Goal: Information Seeking & Learning: Learn about a topic

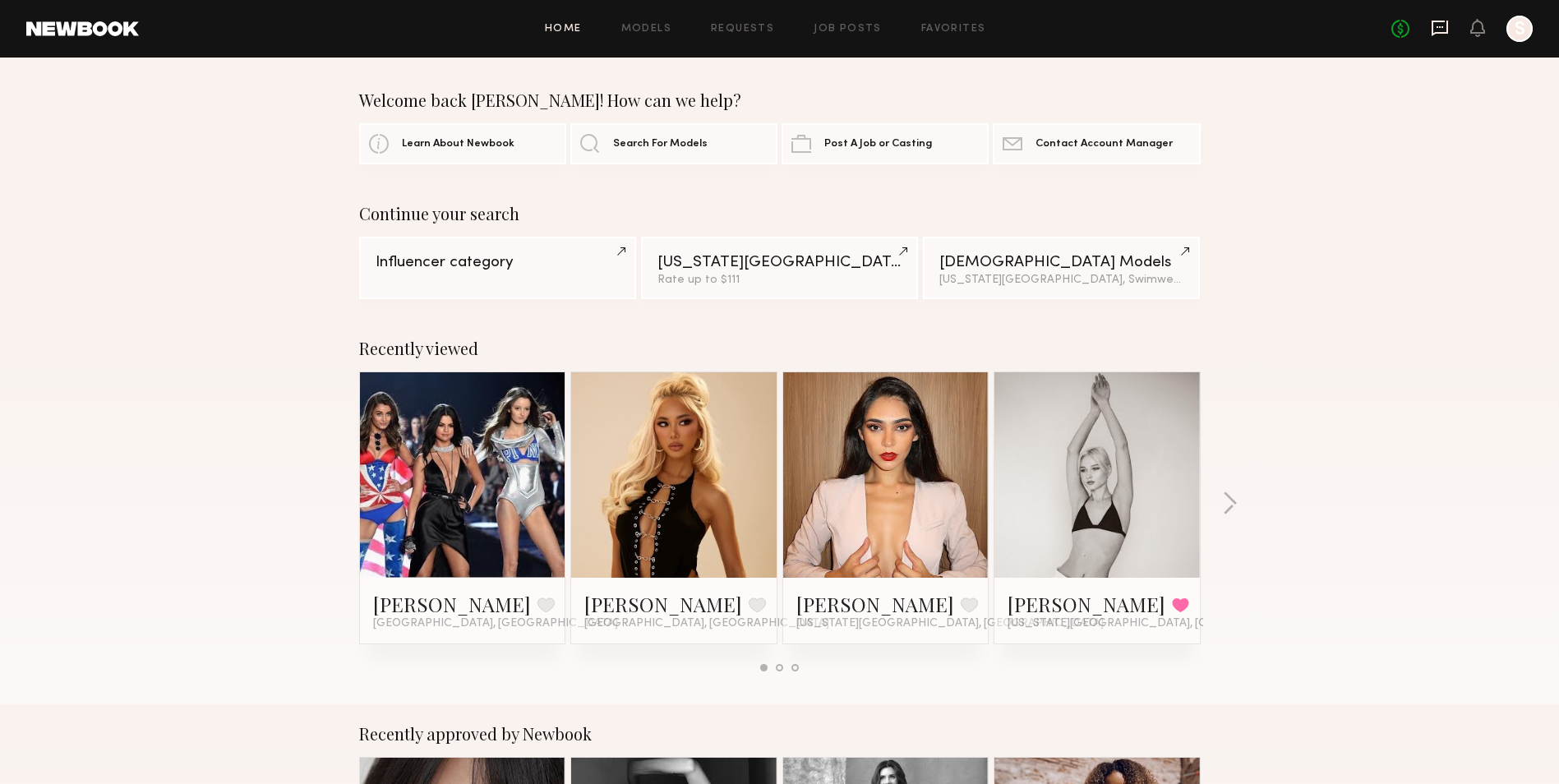
click at [1445, 29] on icon at bounding box center [1440, 27] width 18 height 18
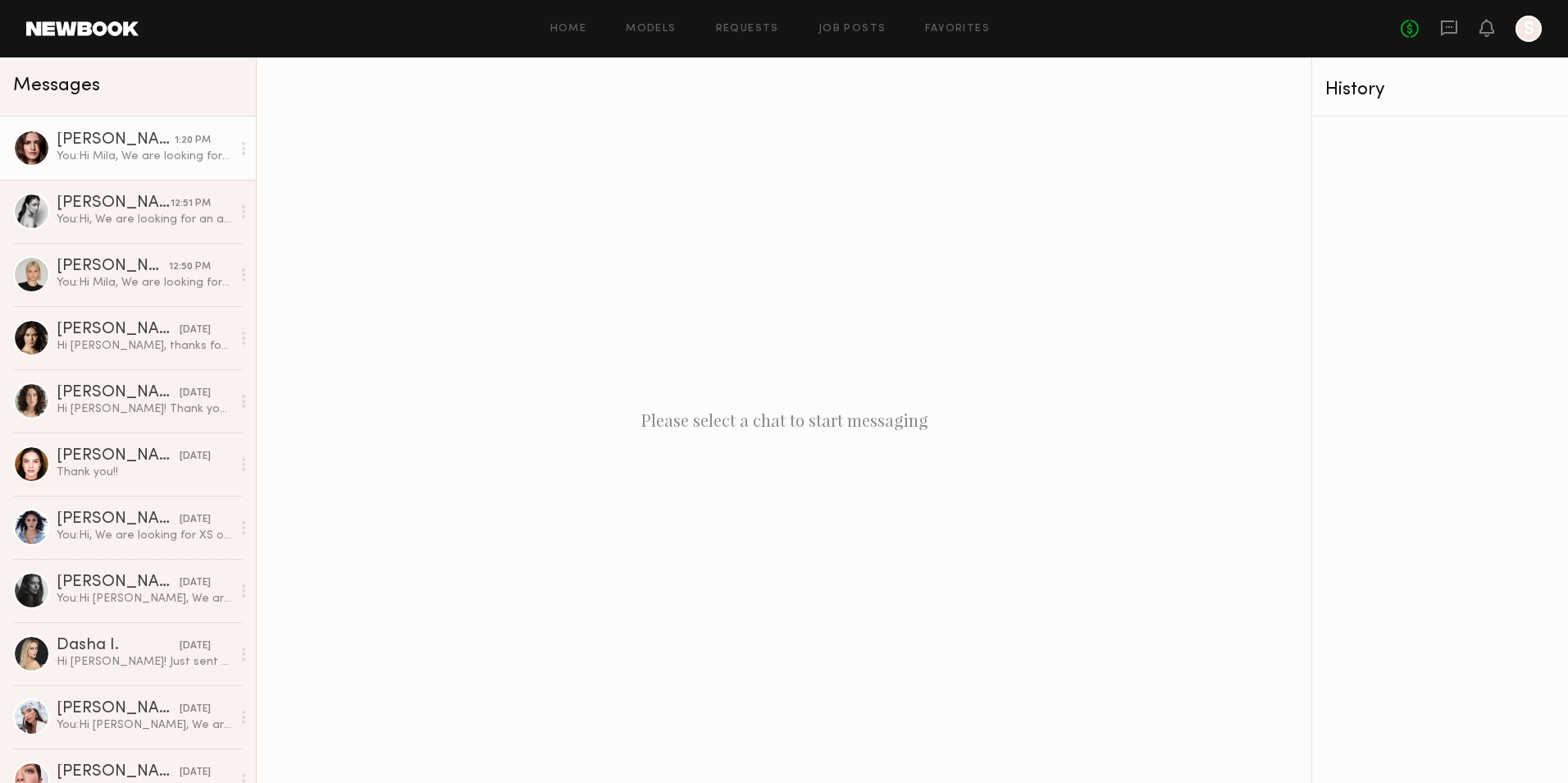
click at [71, 153] on div "You: Hi [PERSON_NAME], We are looking for an activewear fitting model. The majo…" at bounding box center [144, 156] width 175 height 16
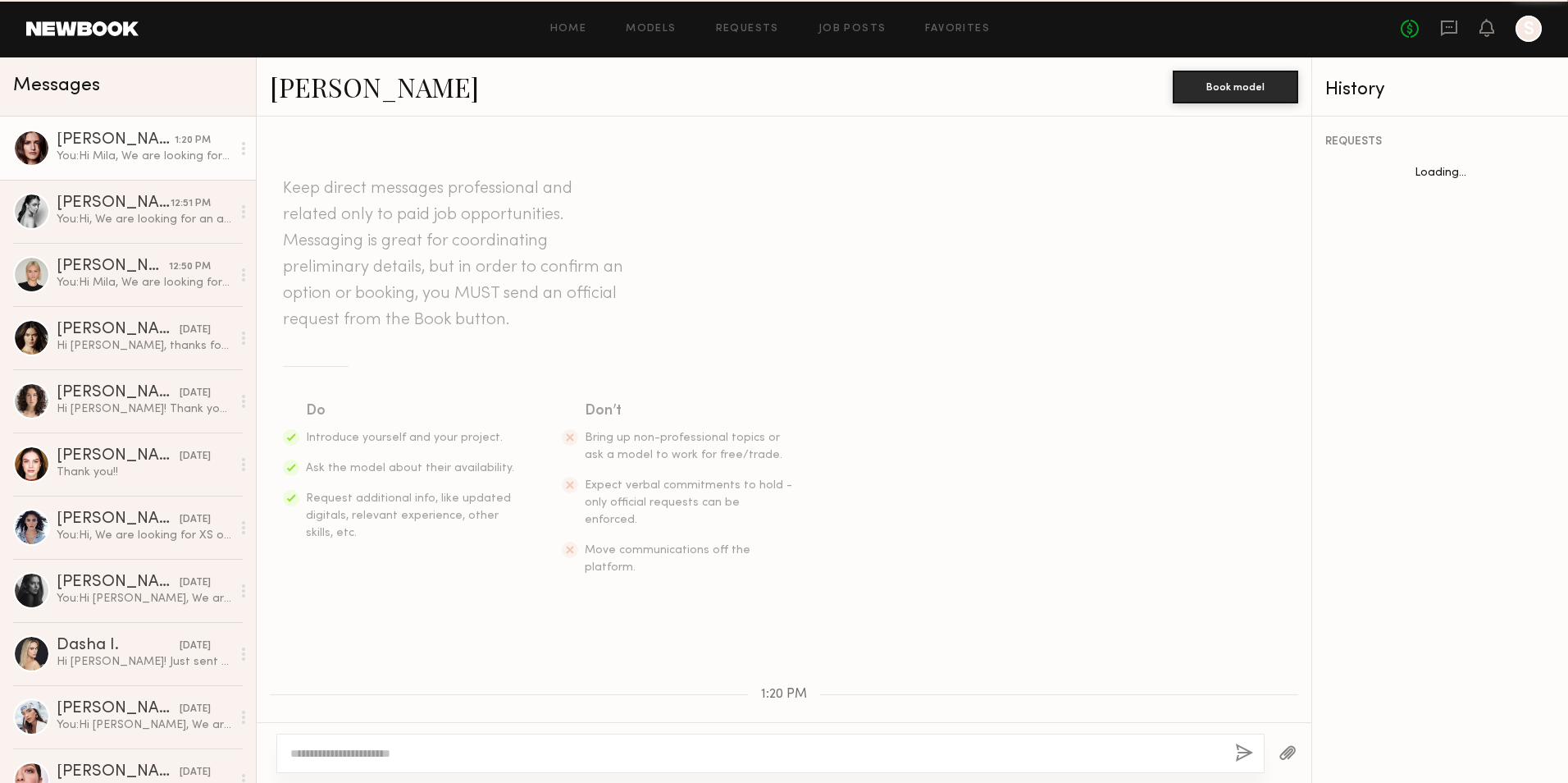
scroll to position [410, 0]
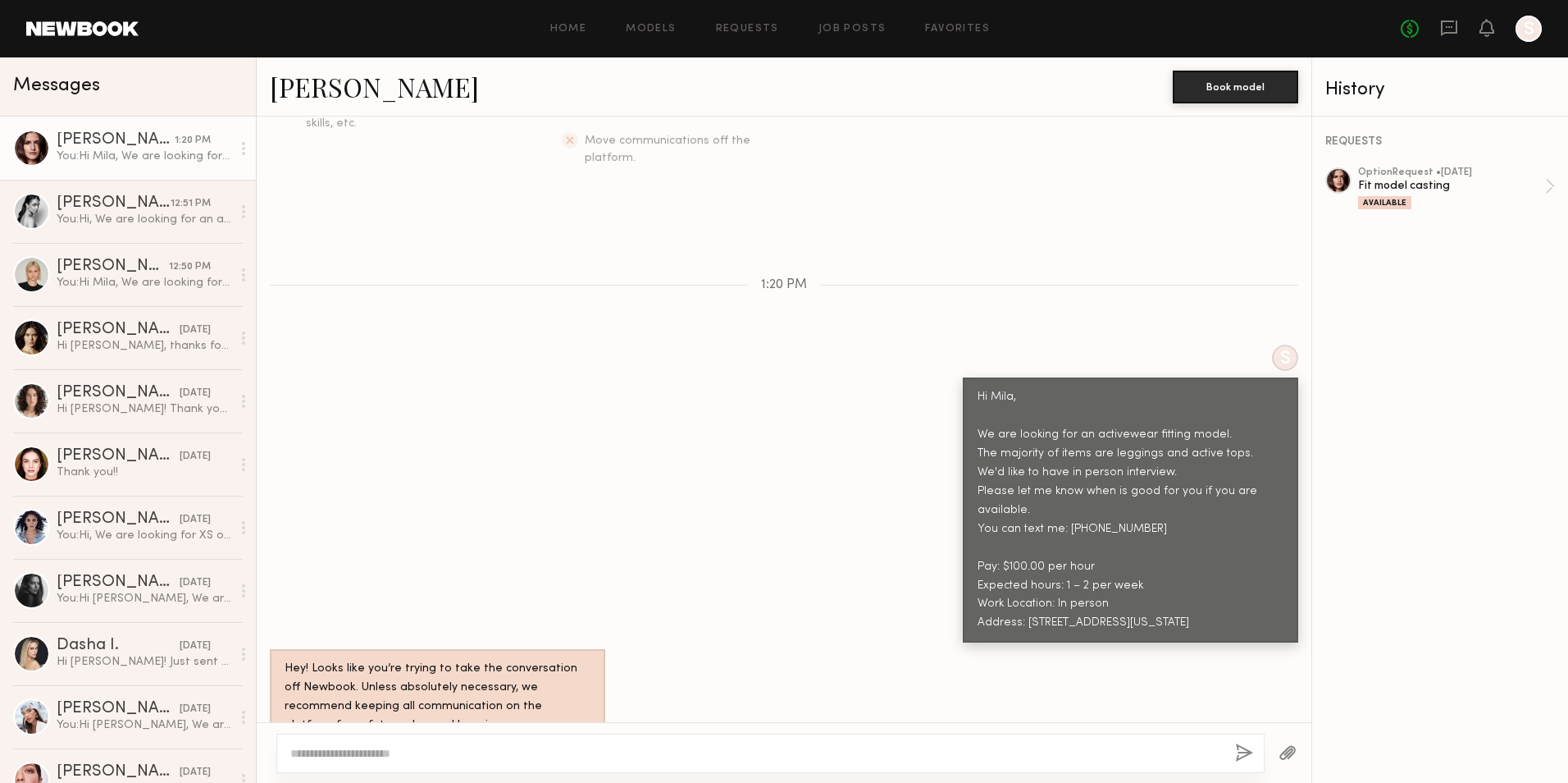
click at [62, 139] on div "[PERSON_NAME]" at bounding box center [116, 140] width 118 height 17
click at [310, 101] on link "[PERSON_NAME]" at bounding box center [374, 87] width 209 height 35
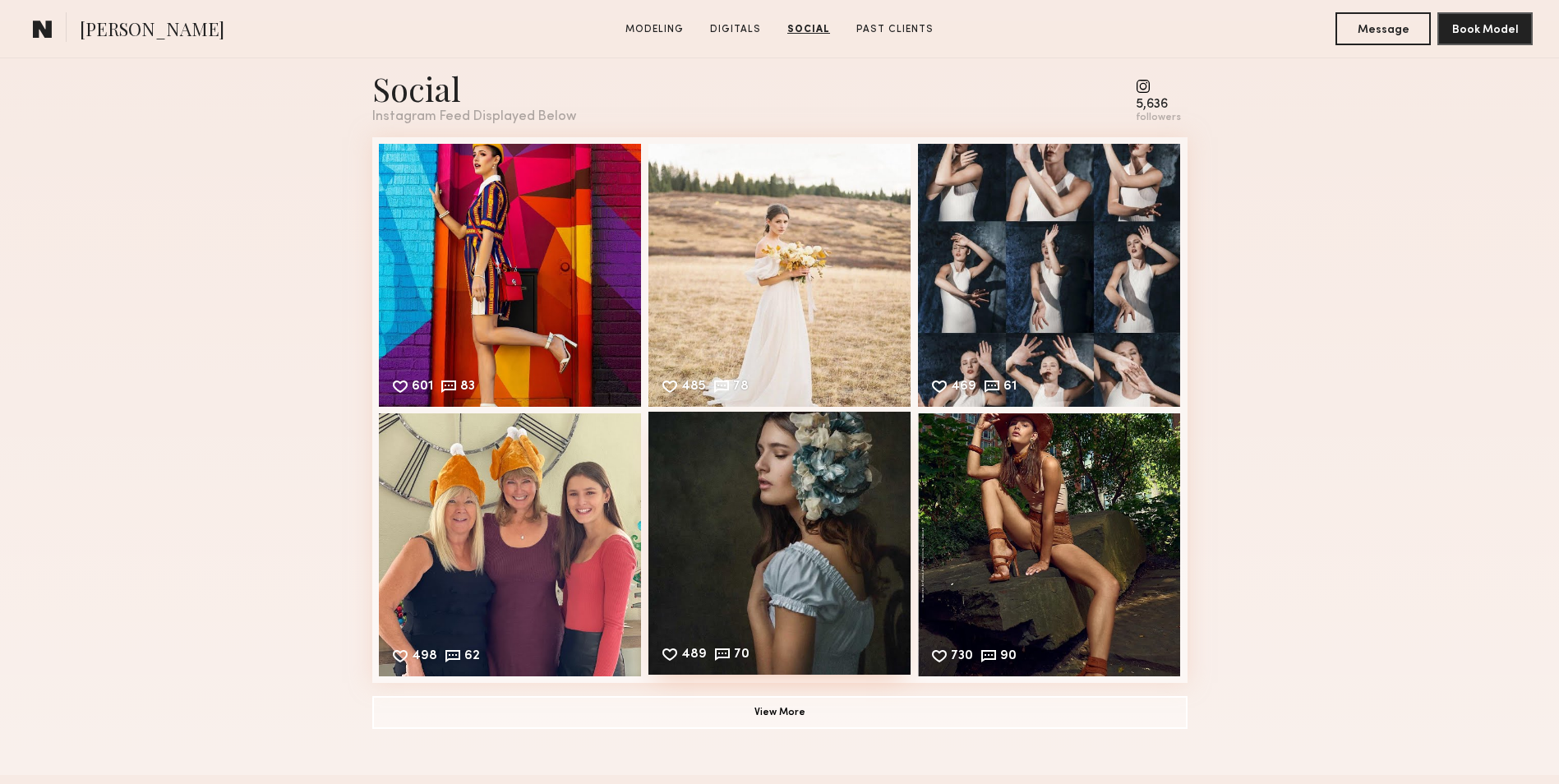
scroll to position [2300, 0]
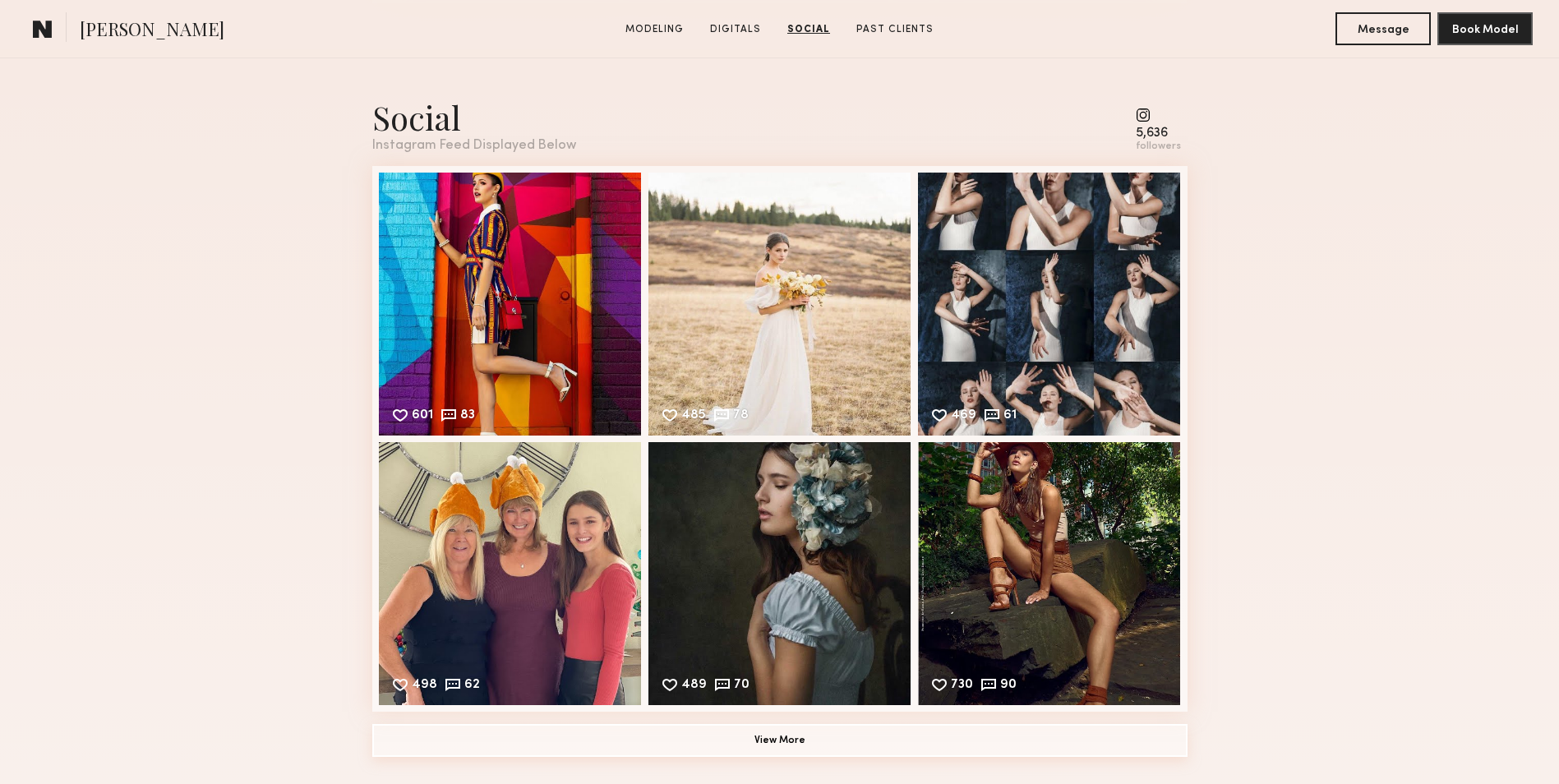
click at [810, 740] on button "View More" at bounding box center [780, 740] width 815 height 33
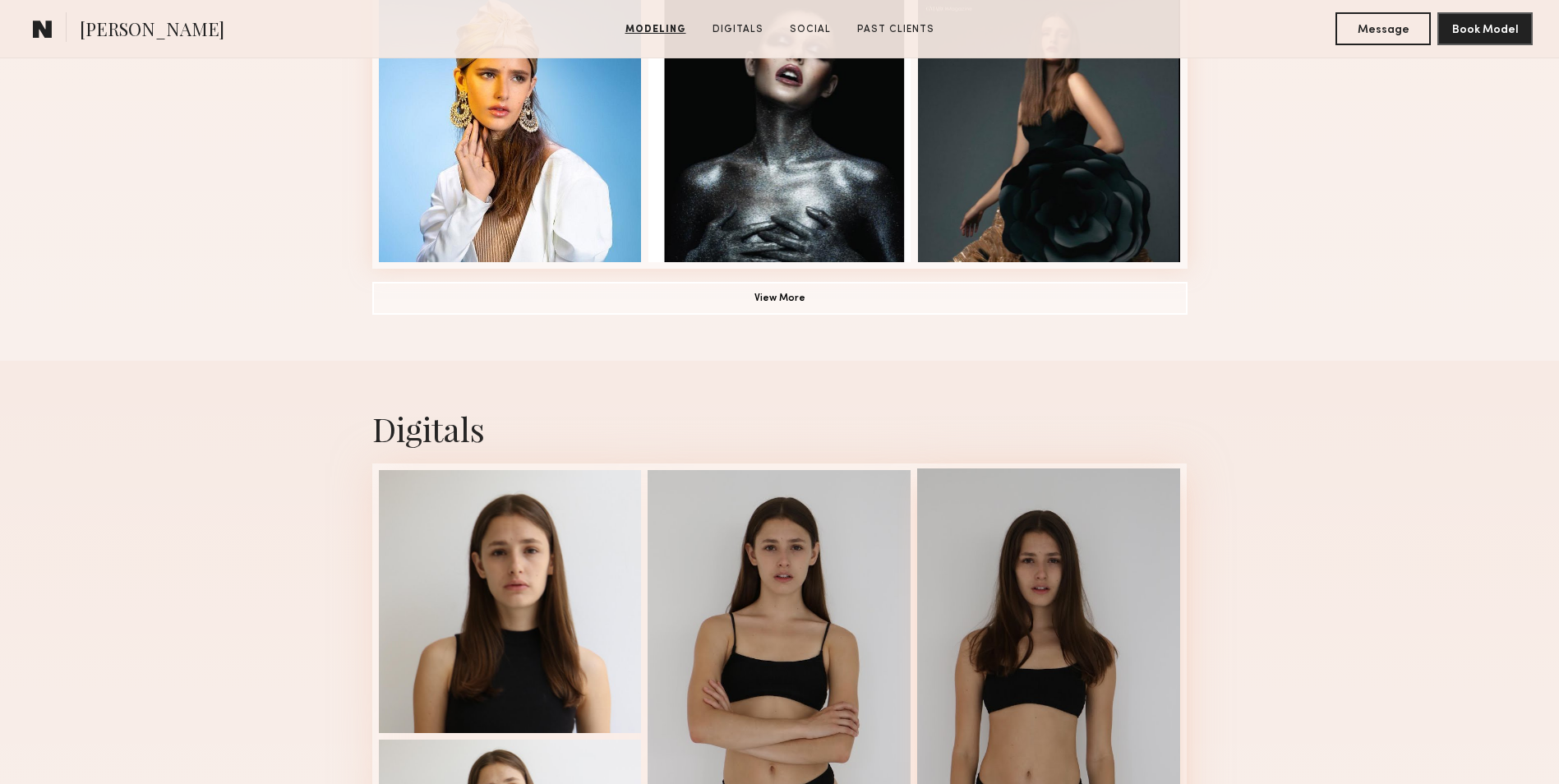
scroll to position [1150, 0]
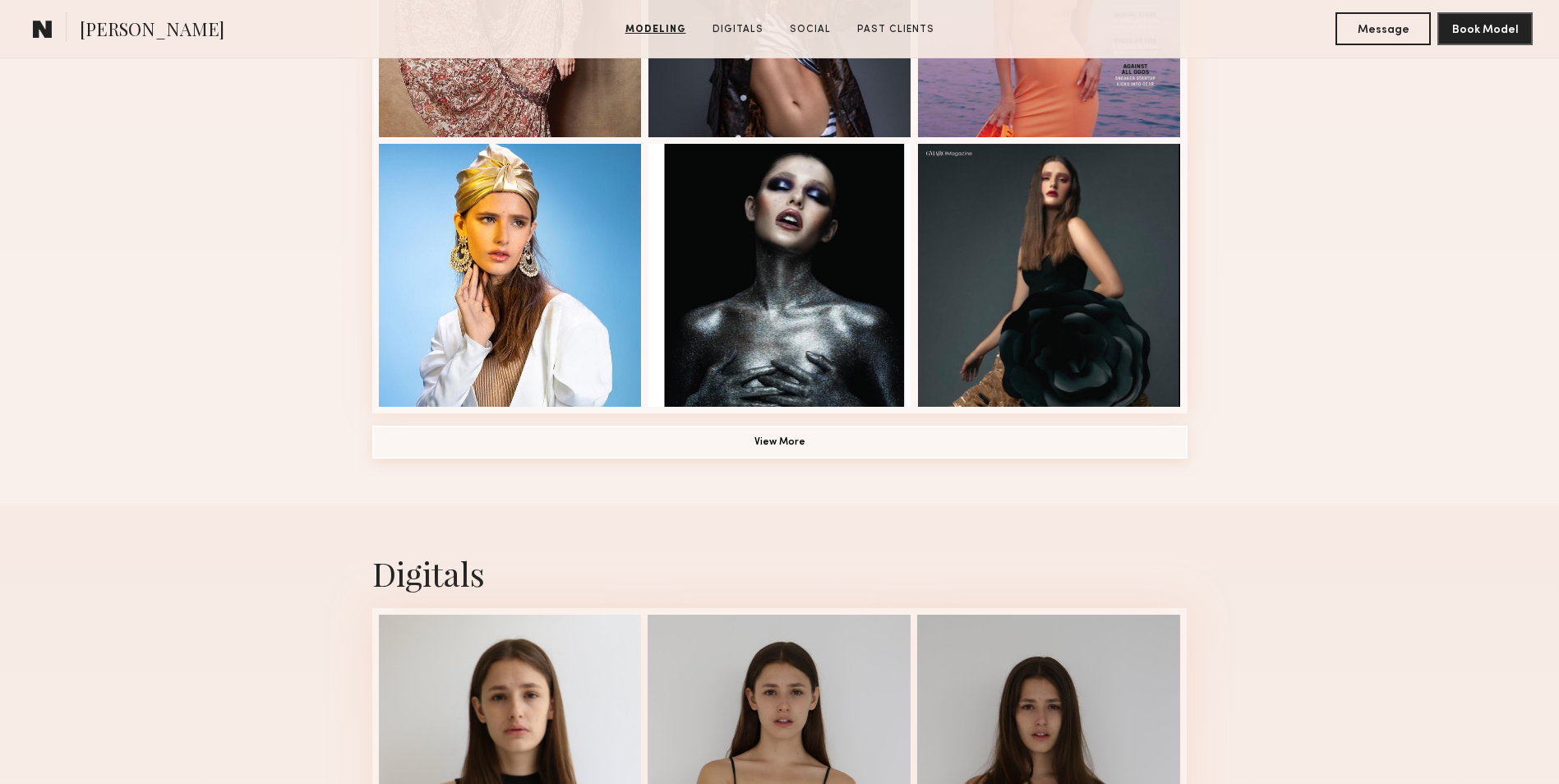
click at [782, 453] on button "View More" at bounding box center [780, 441] width 815 height 33
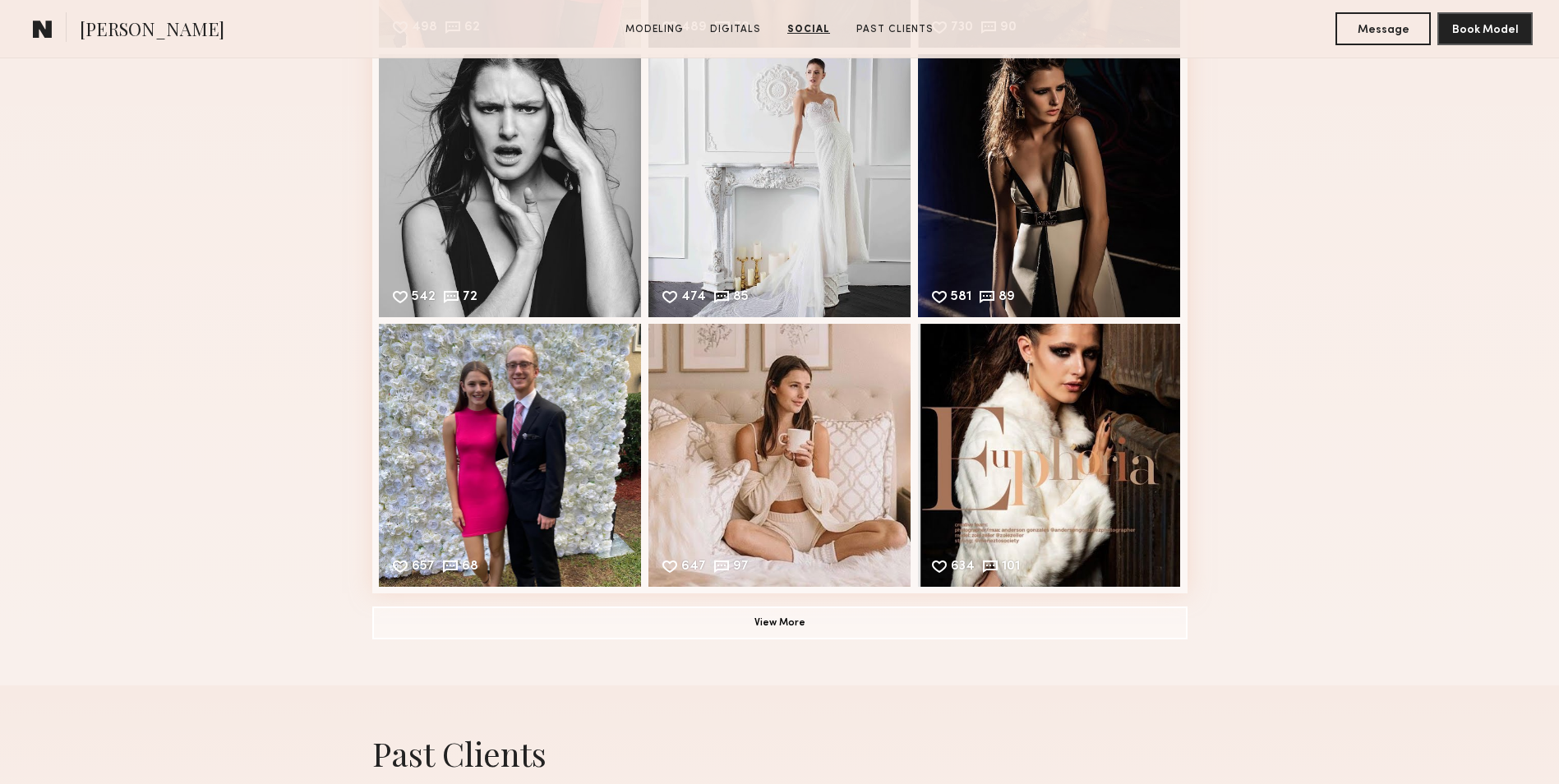
scroll to position [3532, 0]
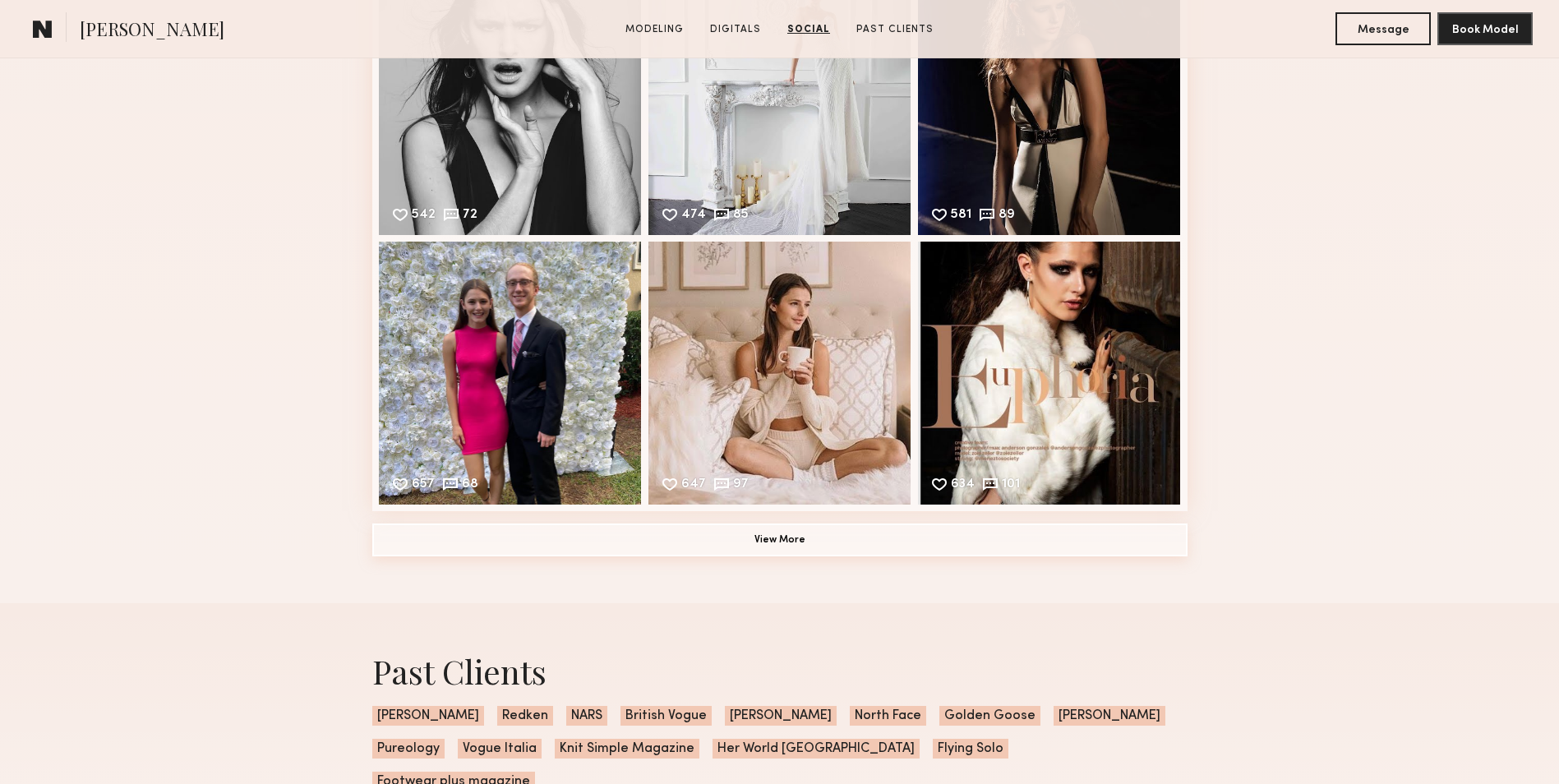
click at [816, 541] on button "View More" at bounding box center [780, 539] width 815 height 33
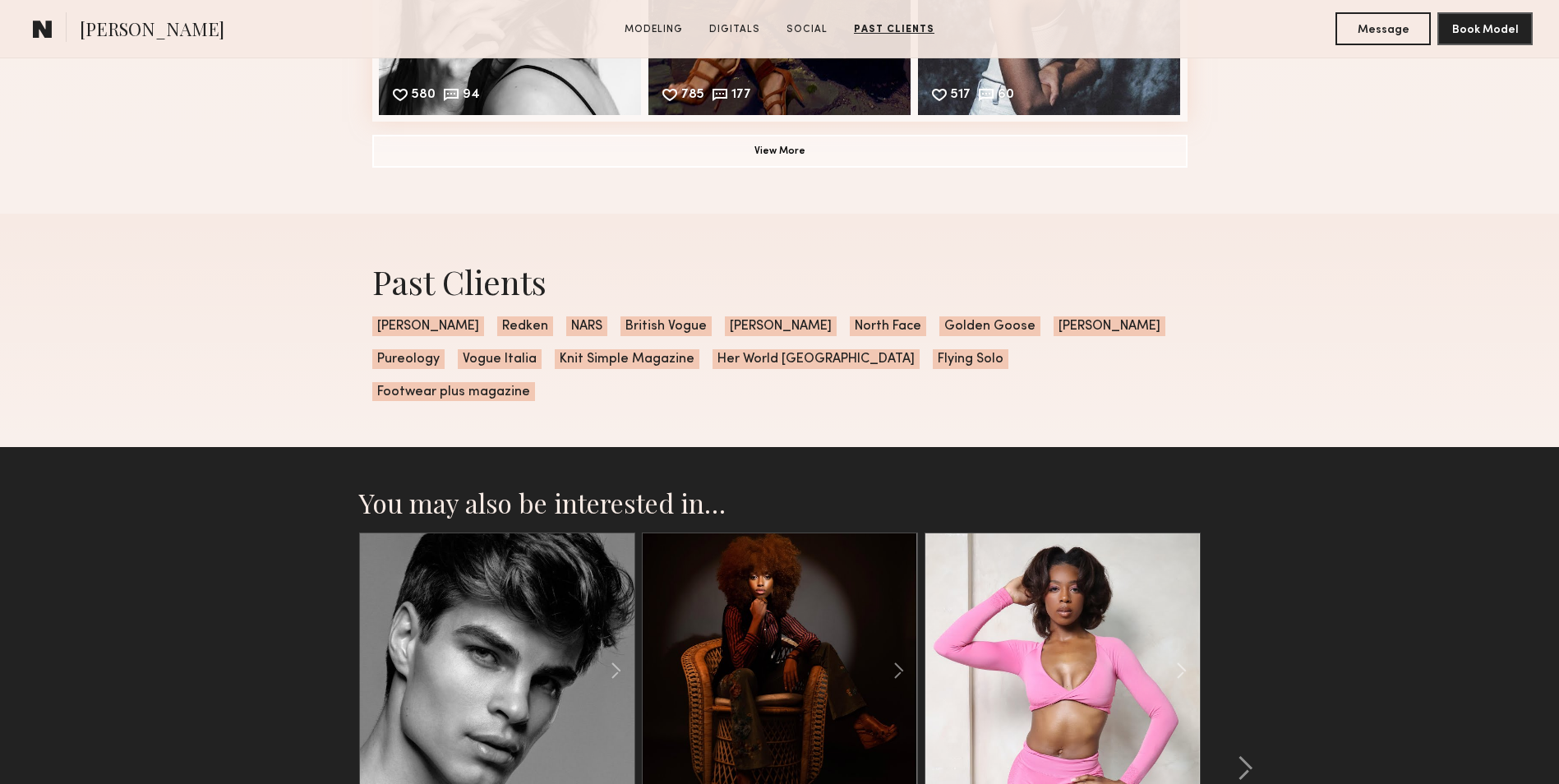
scroll to position [4435, 0]
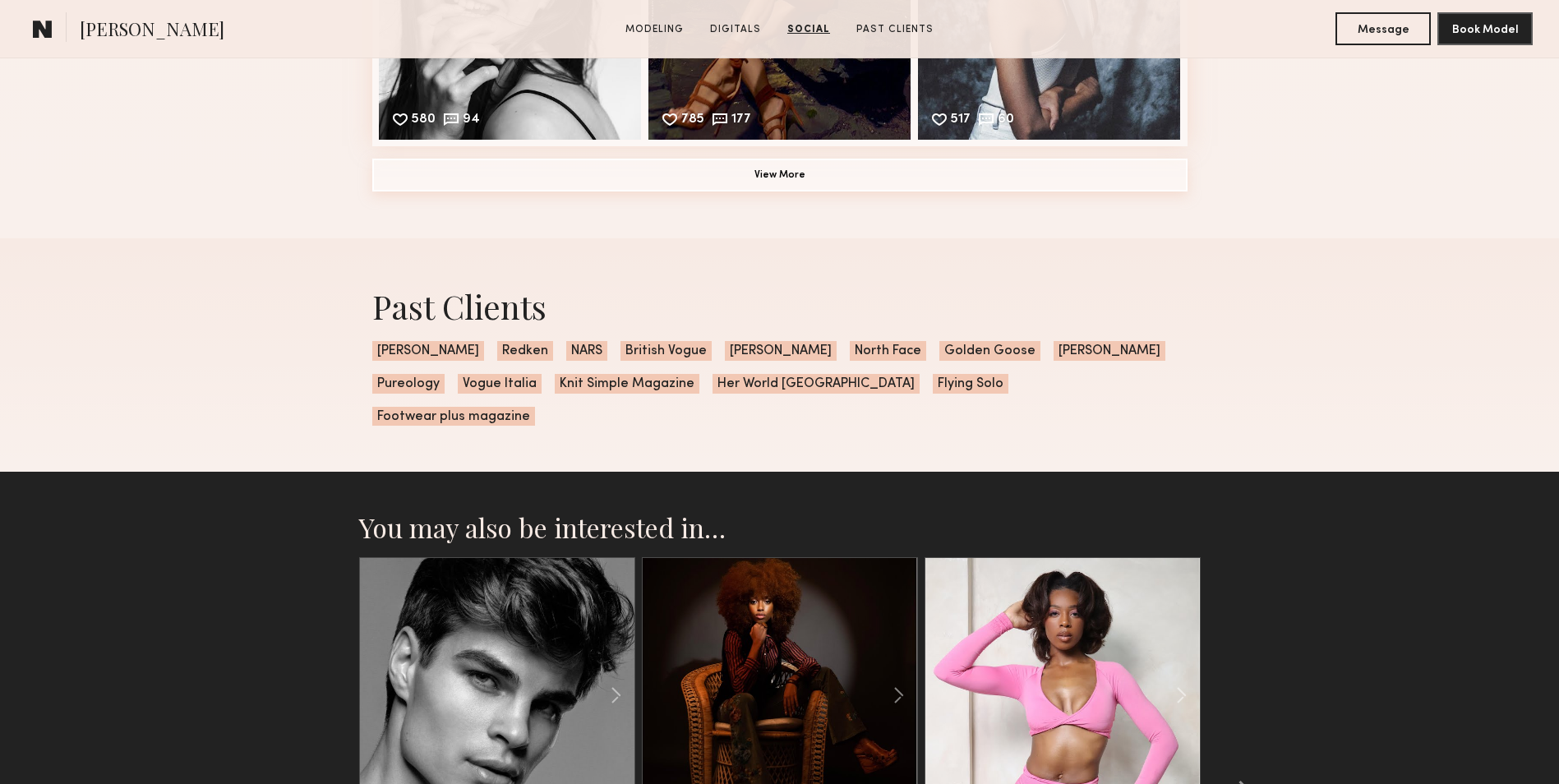
click at [794, 187] on button "View More" at bounding box center [780, 174] width 815 height 33
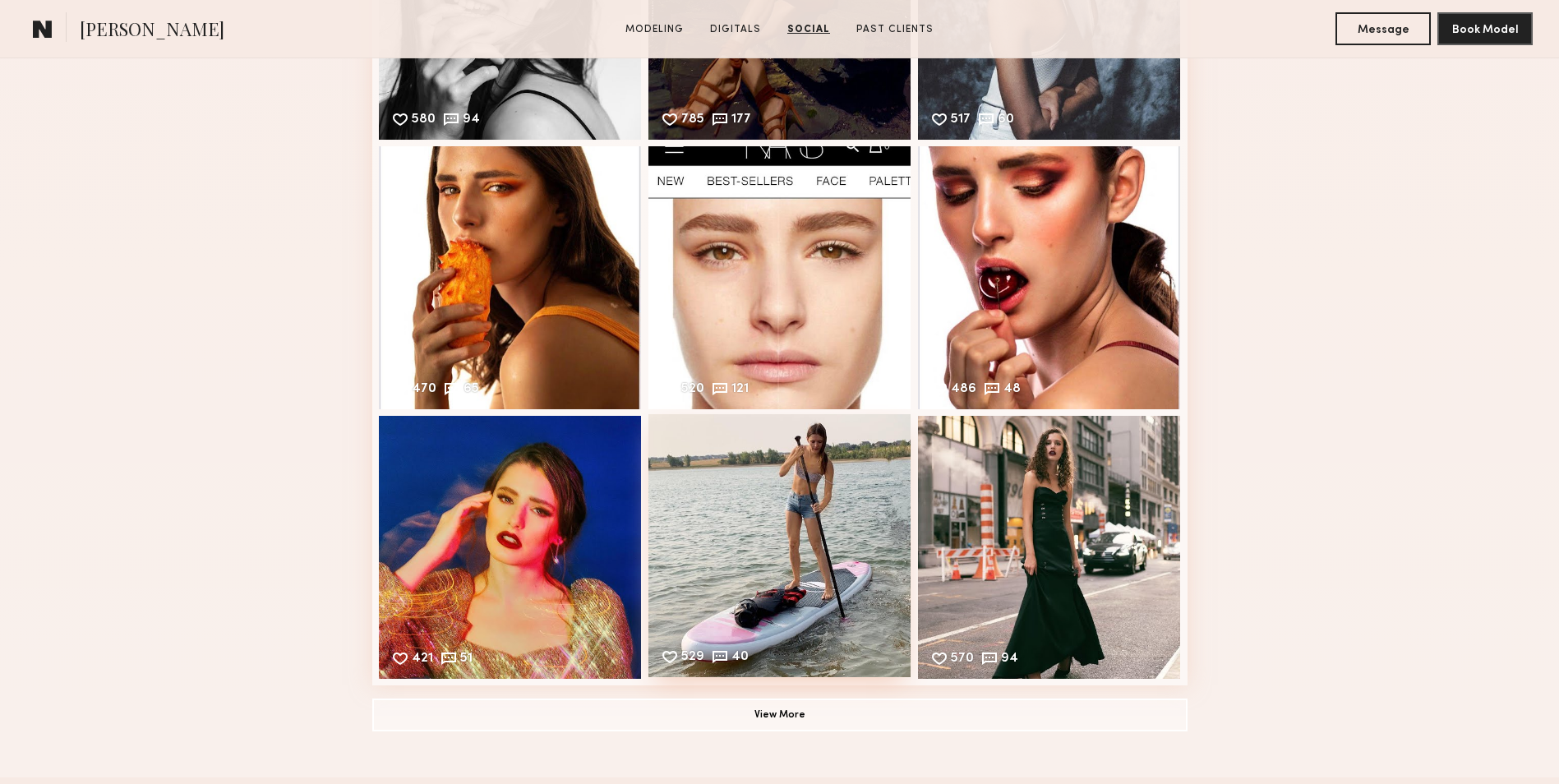
click at [821, 531] on div "529 40 Likes & comments displayed to show model’s engagement" at bounding box center [779, 544] width 263 height 263
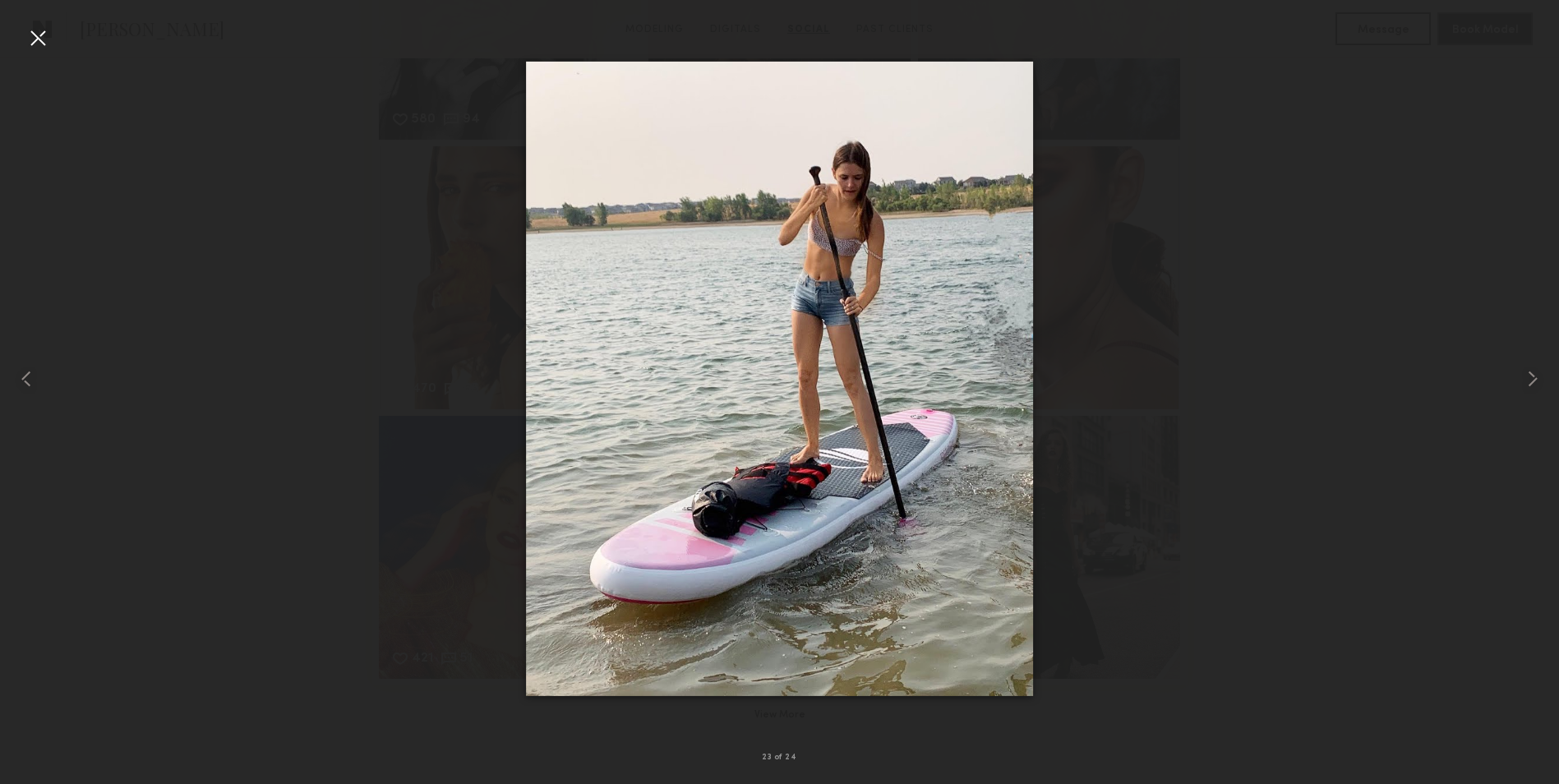
click at [1161, 488] on div at bounding box center [779, 378] width 1559 height 704
click at [1523, 378] on common-icon at bounding box center [1532, 379] width 27 height 27
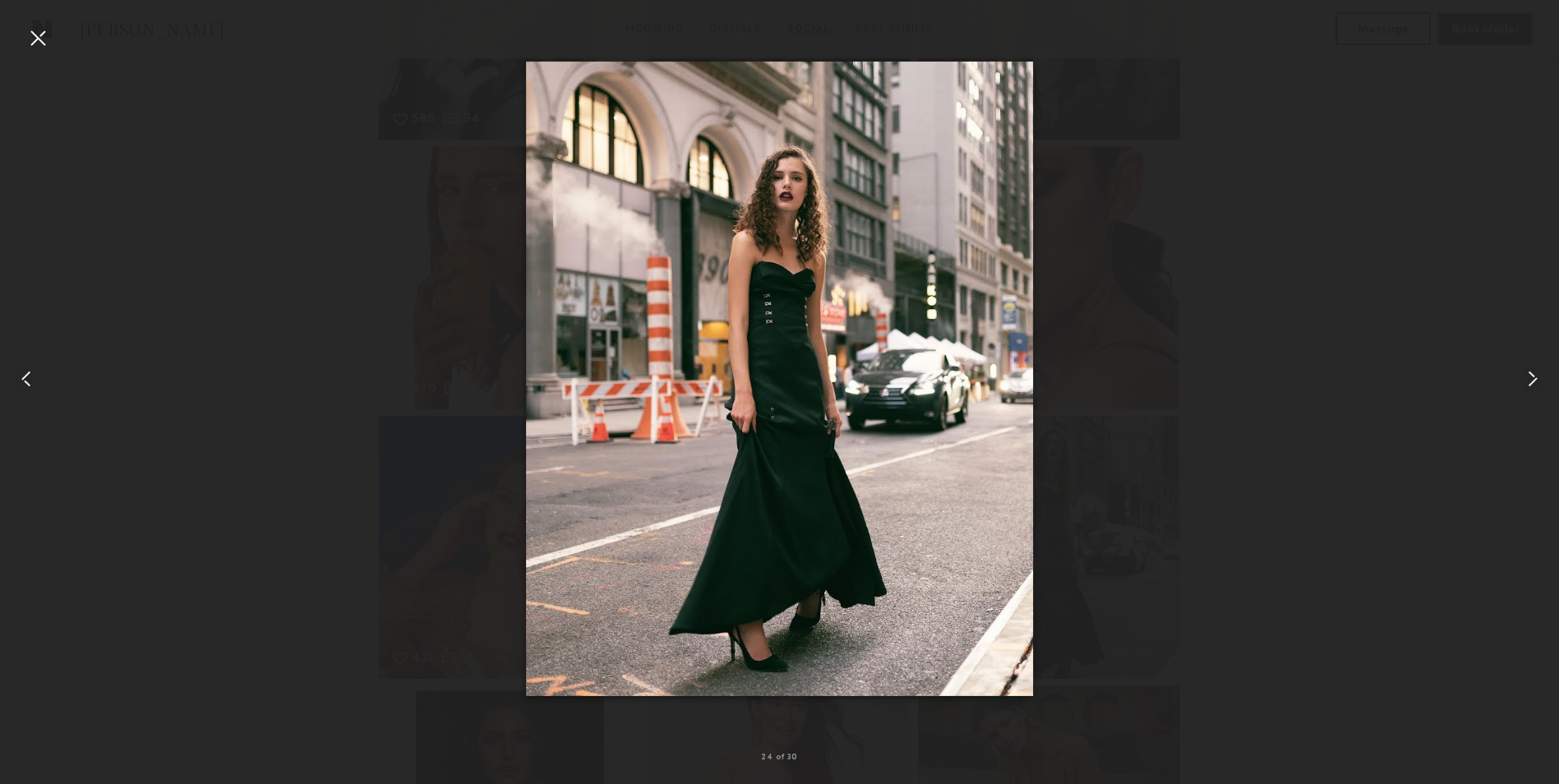
click at [1498, 376] on div at bounding box center [1527, 378] width 63 height 704
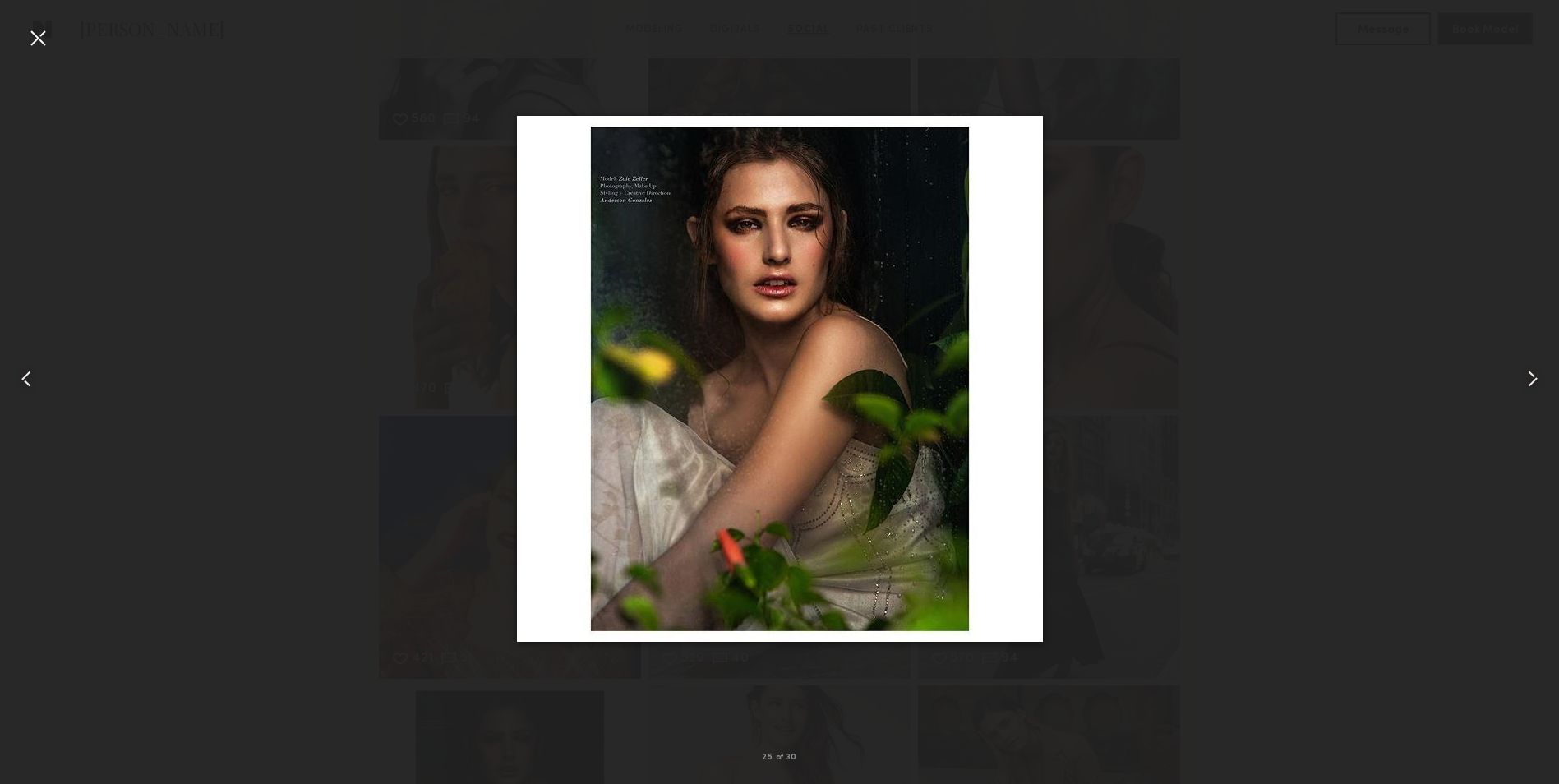
click at [1503, 377] on div at bounding box center [1527, 378] width 63 height 704
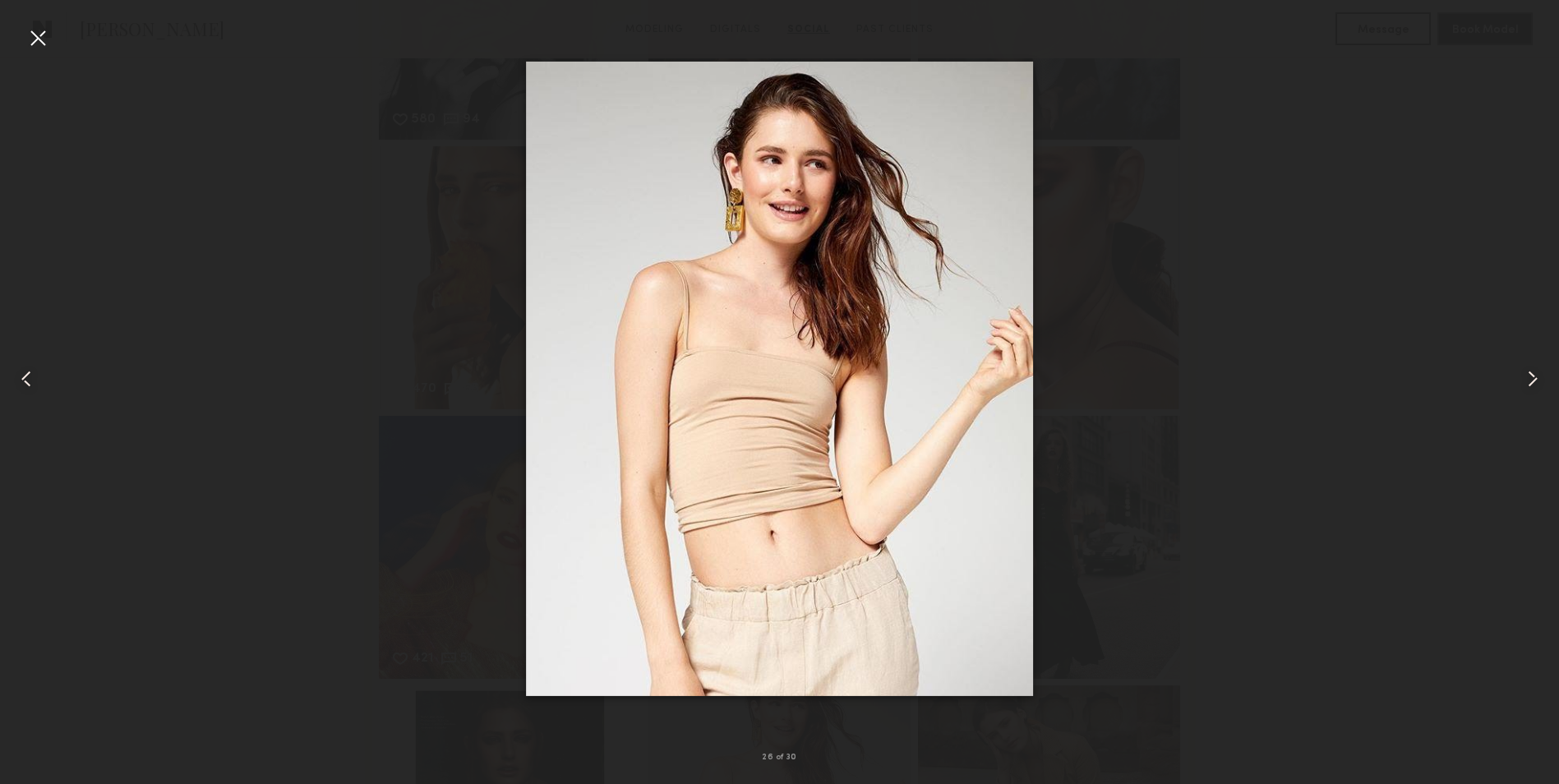
click at [1503, 377] on div at bounding box center [1527, 378] width 63 height 704
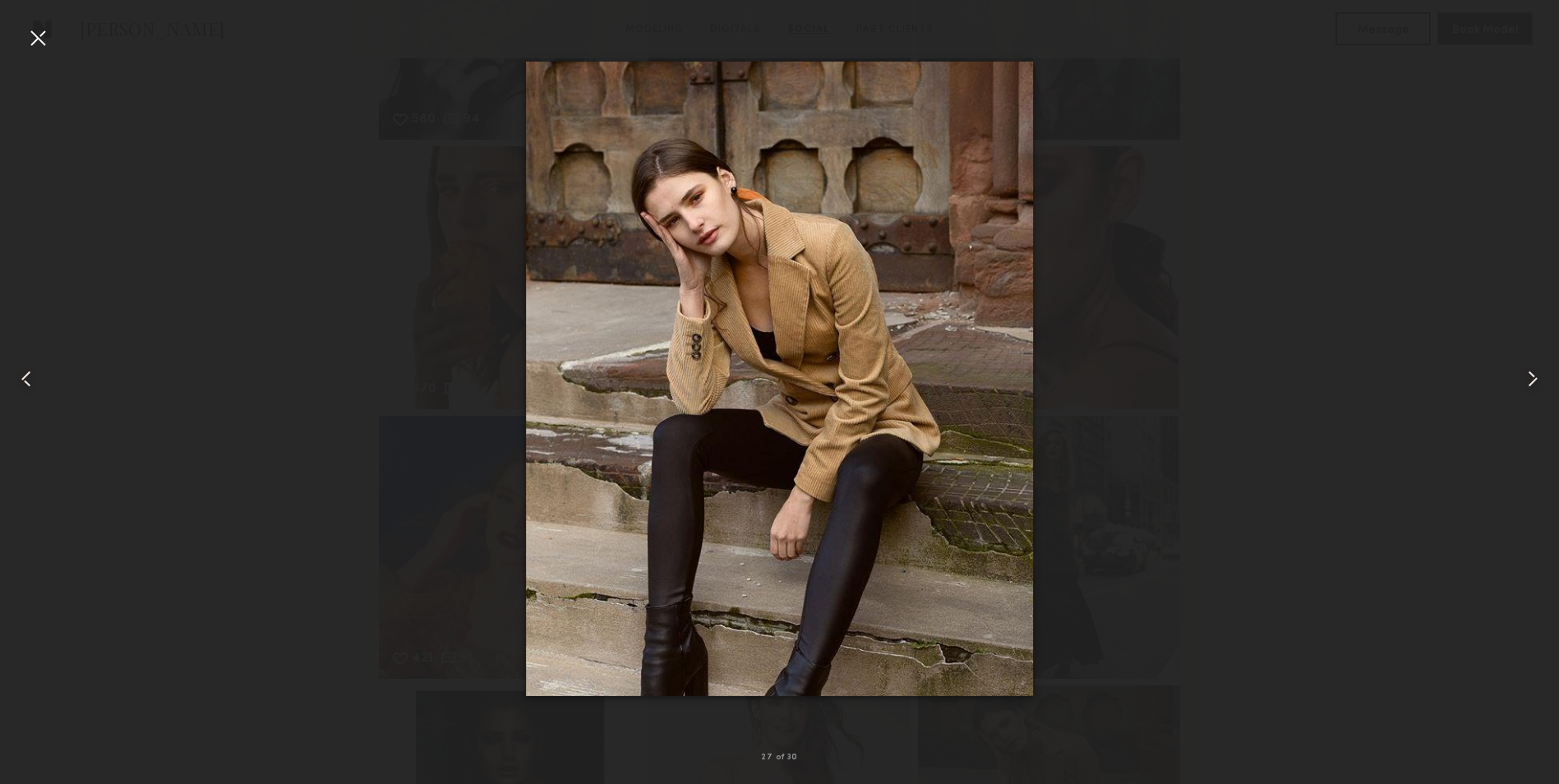
click at [1503, 377] on div at bounding box center [1527, 378] width 63 height 704
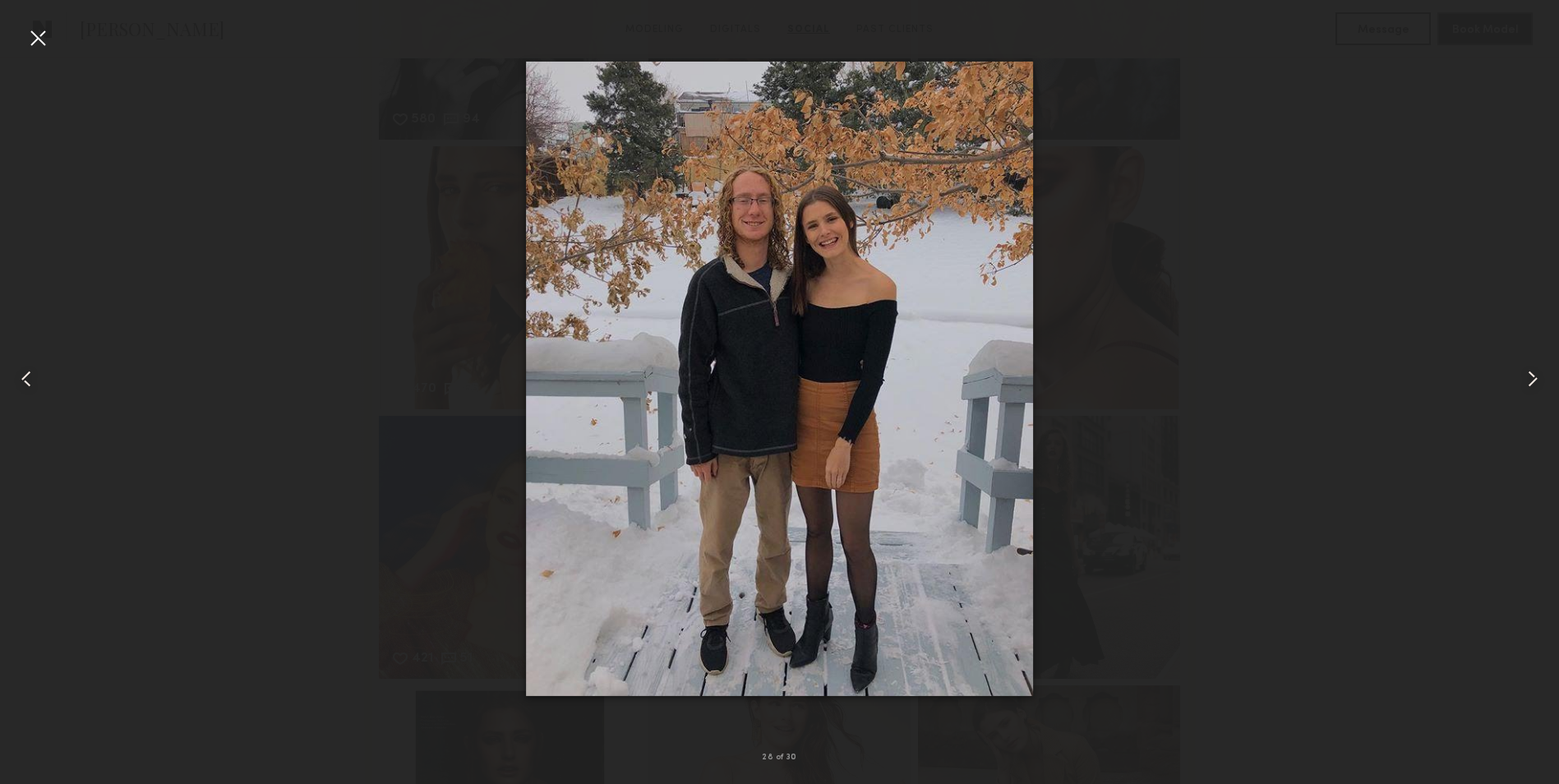
click at [1503, 377] on div at bounding box center [1527, 378] width 63 height 704
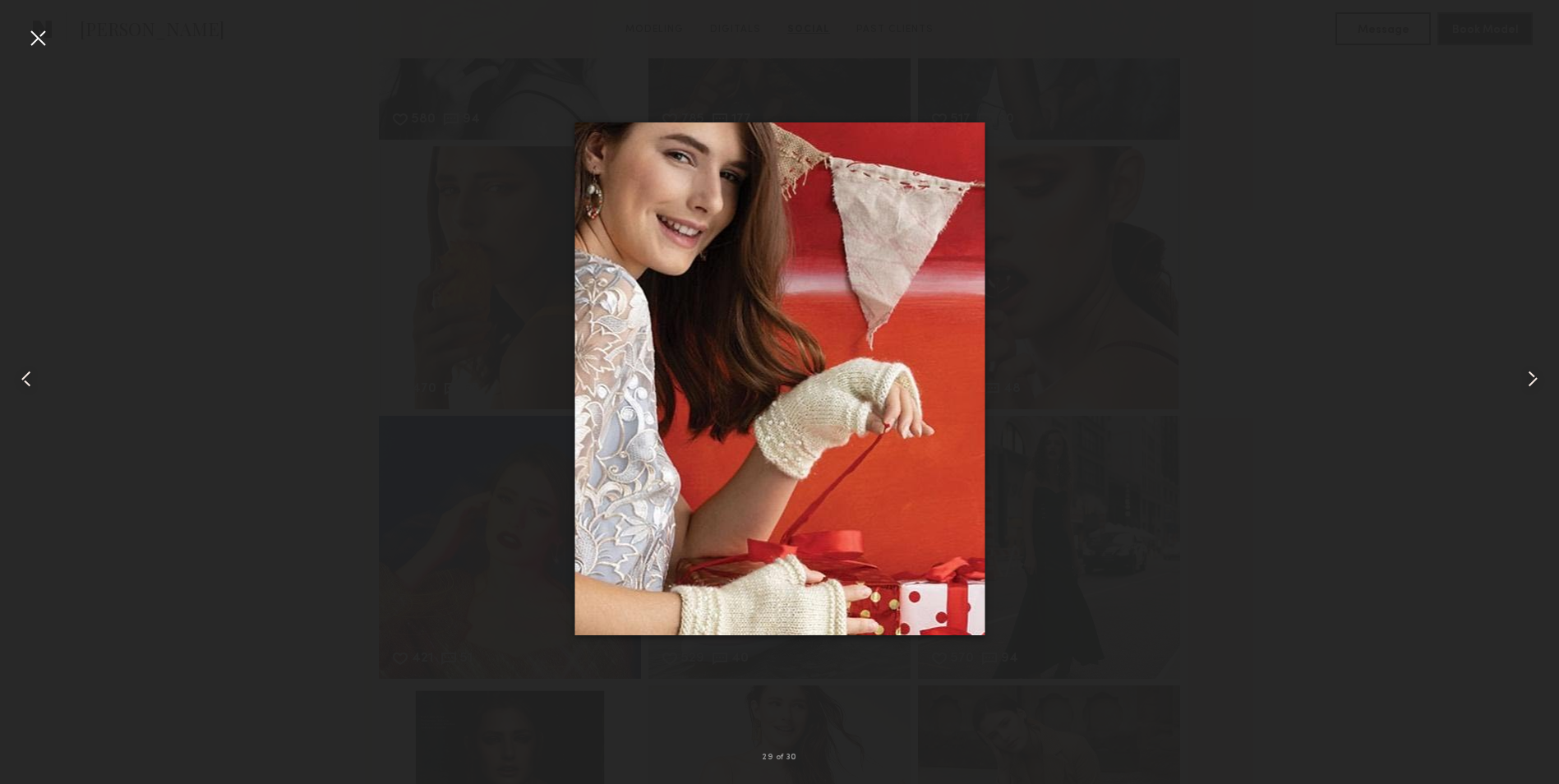
click at [1503, 377] on div at bounding box center [1527, 378] width 63 height 704
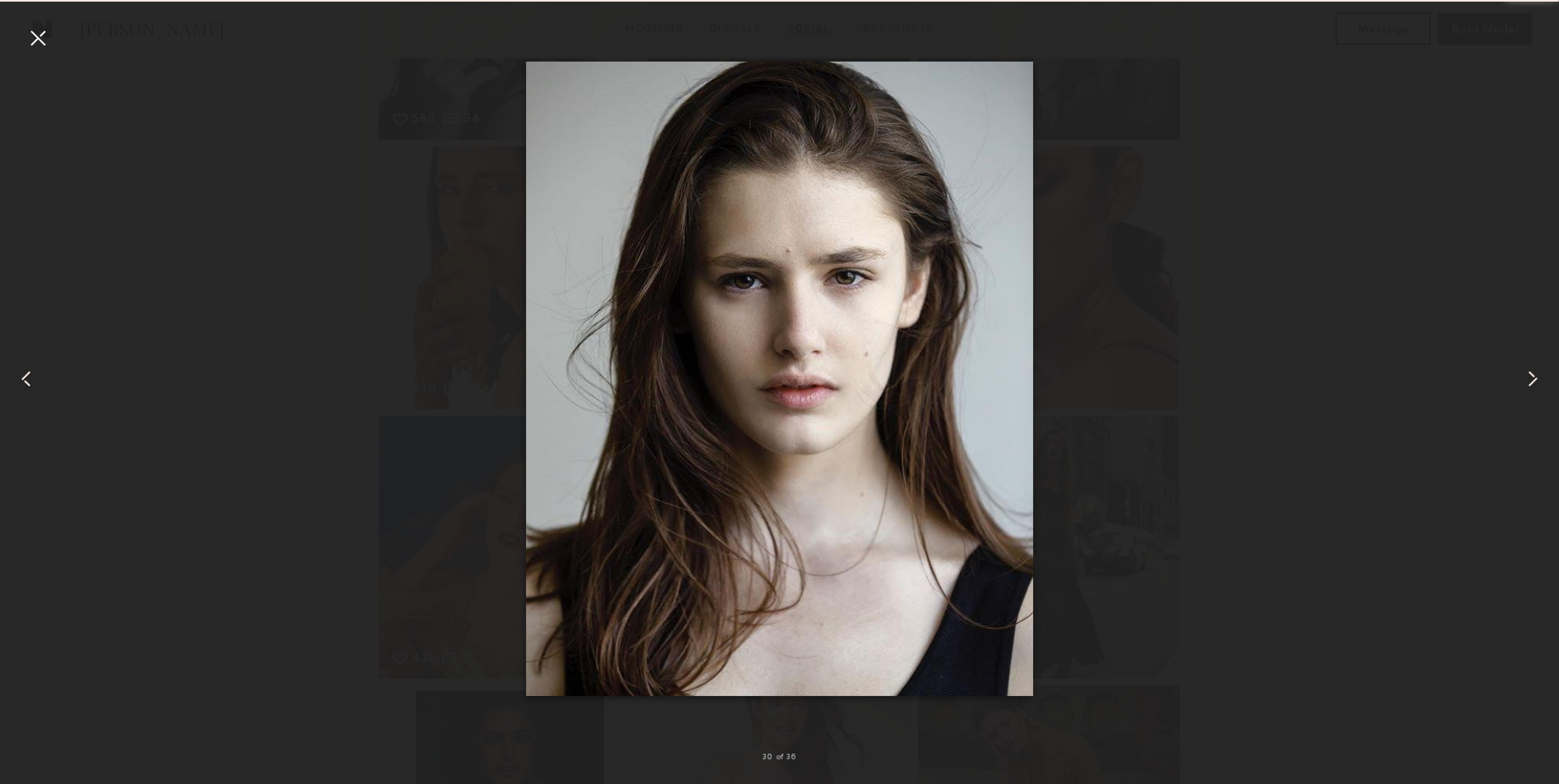
click at [1503, 377] on div at bounding box center [1527, 378] width 63 height 704
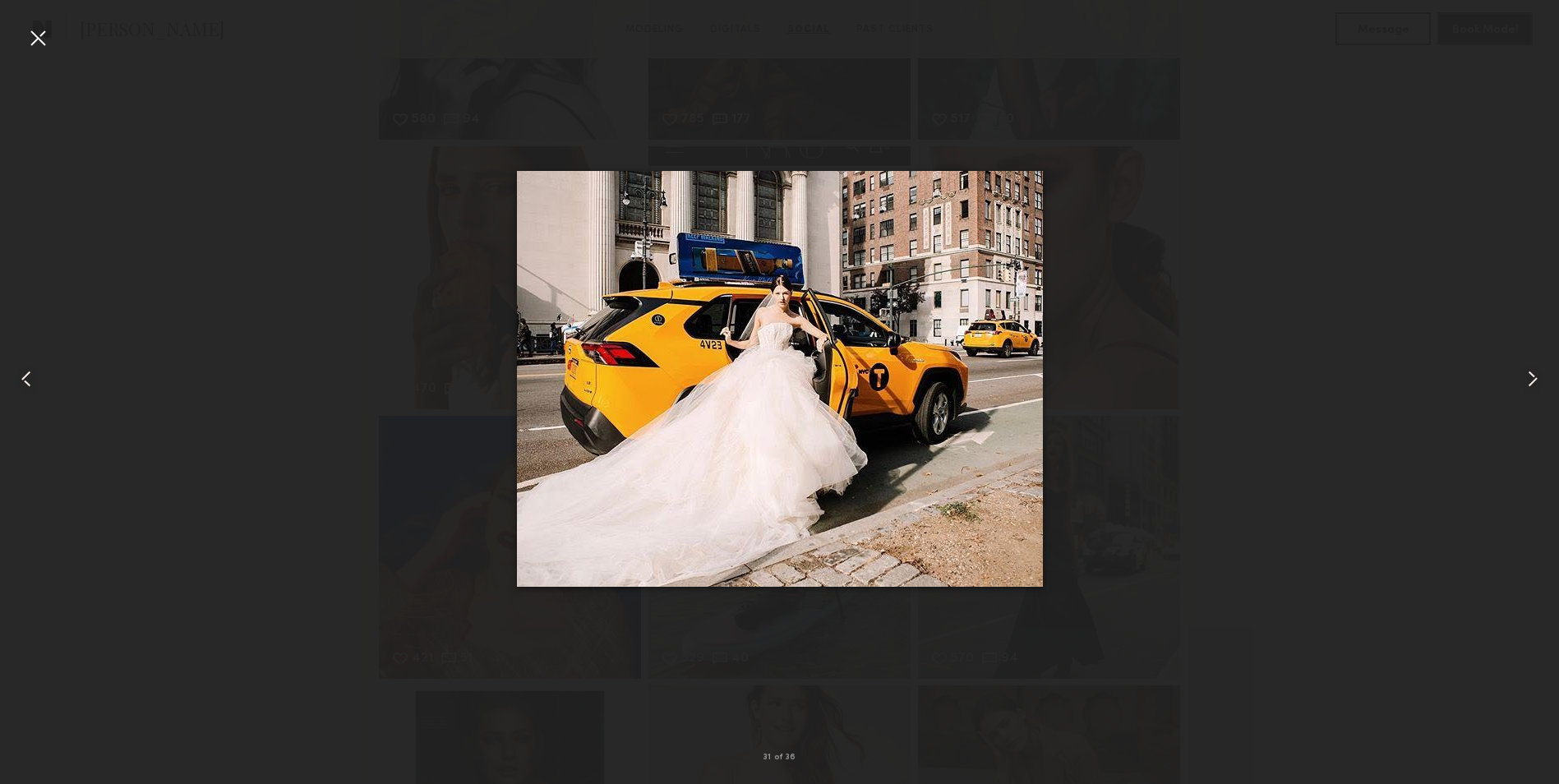
click at [1503, 377] on div at bounding box center [1527, 378] width 63 height 704
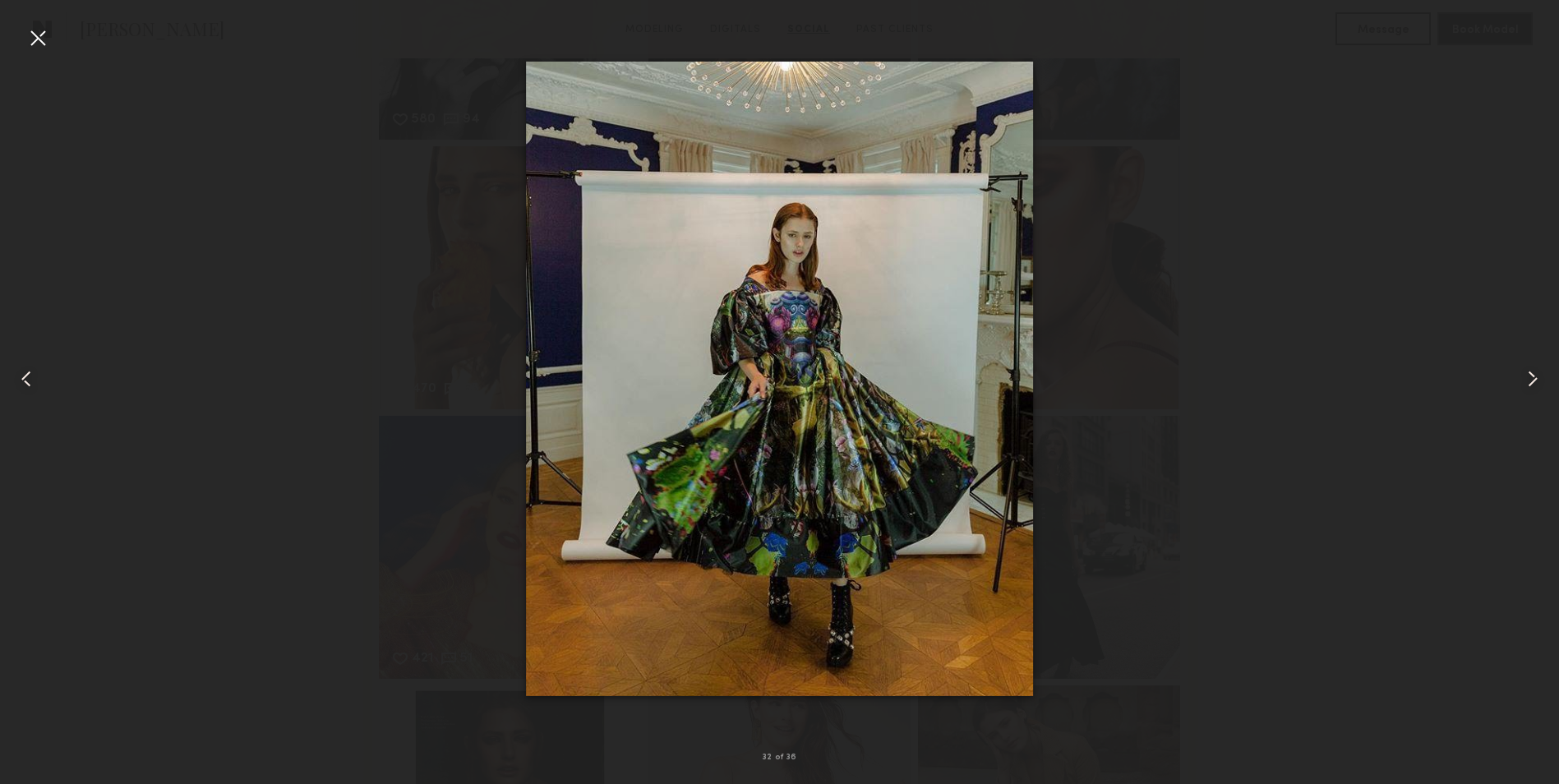
click at [1503, 377] on div at bounding box center [1527, 378] width 63 height 704
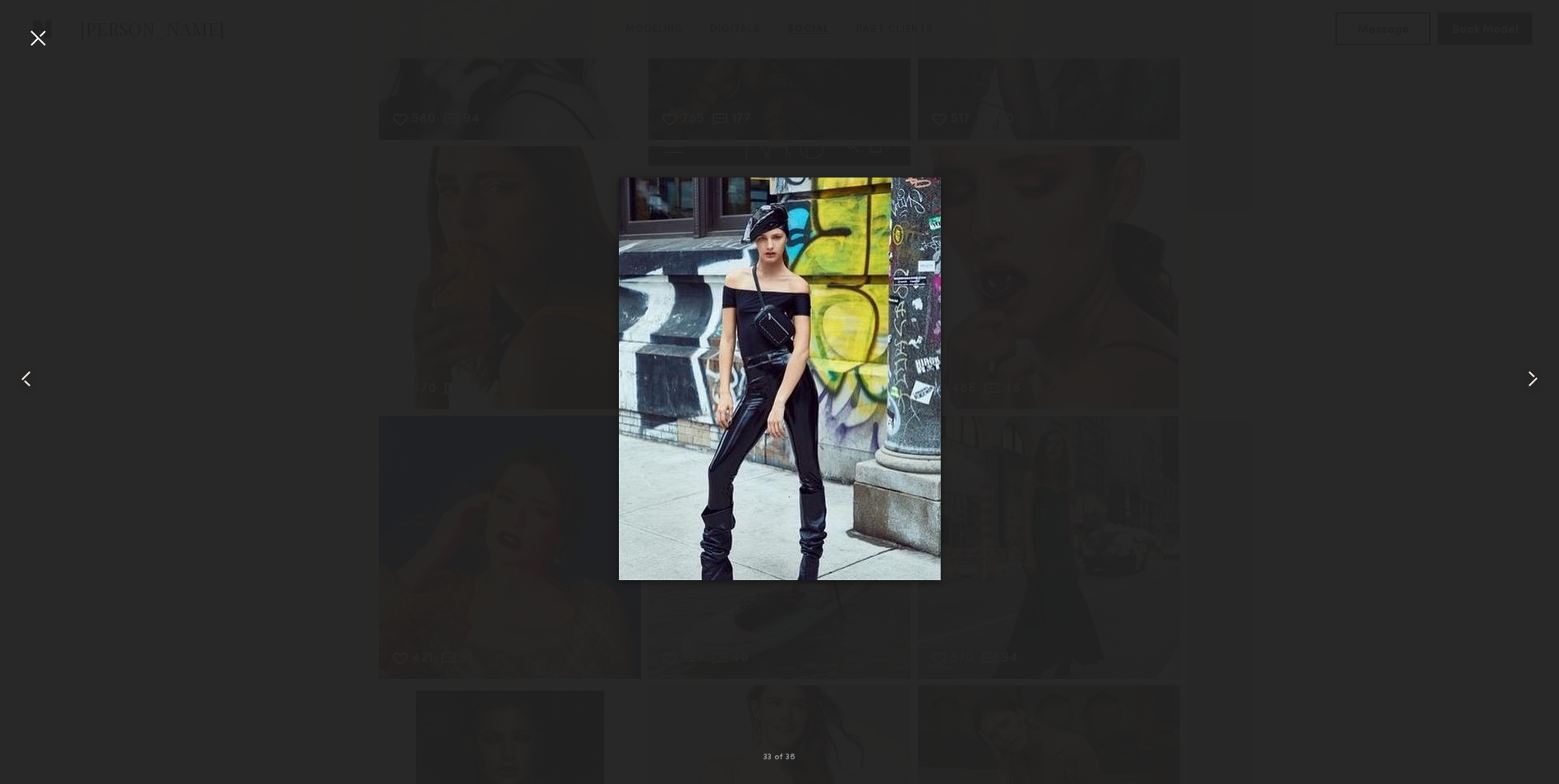
click at [1503, 377] on div at bounding box center [1527, 378] width 63 height 704
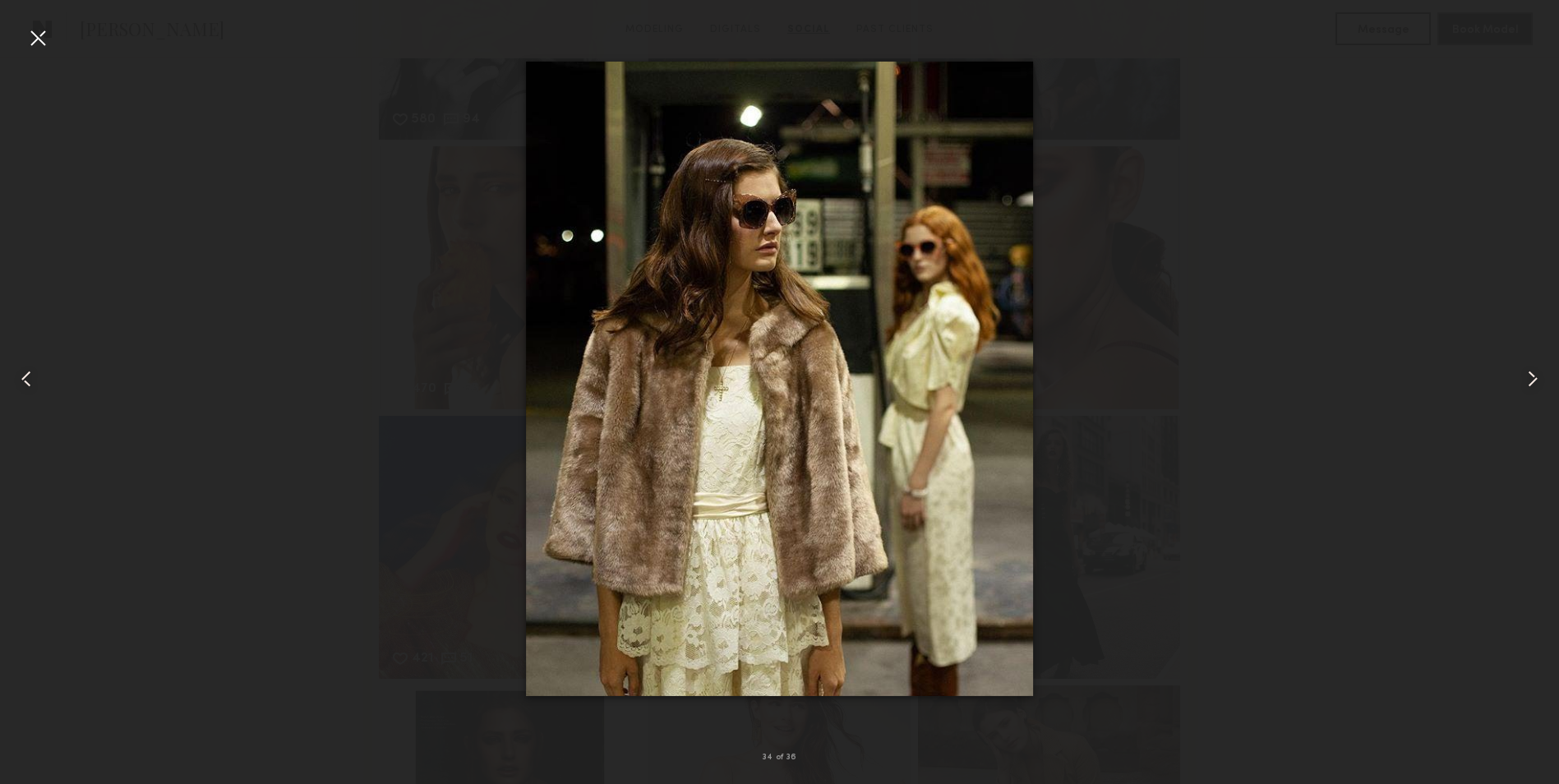
click at [1261, 497] on div at bounding box center [779, 378] width 1559 height 704
click at [30, 34] on div at bounding box center [38, 38] width 27 height 27
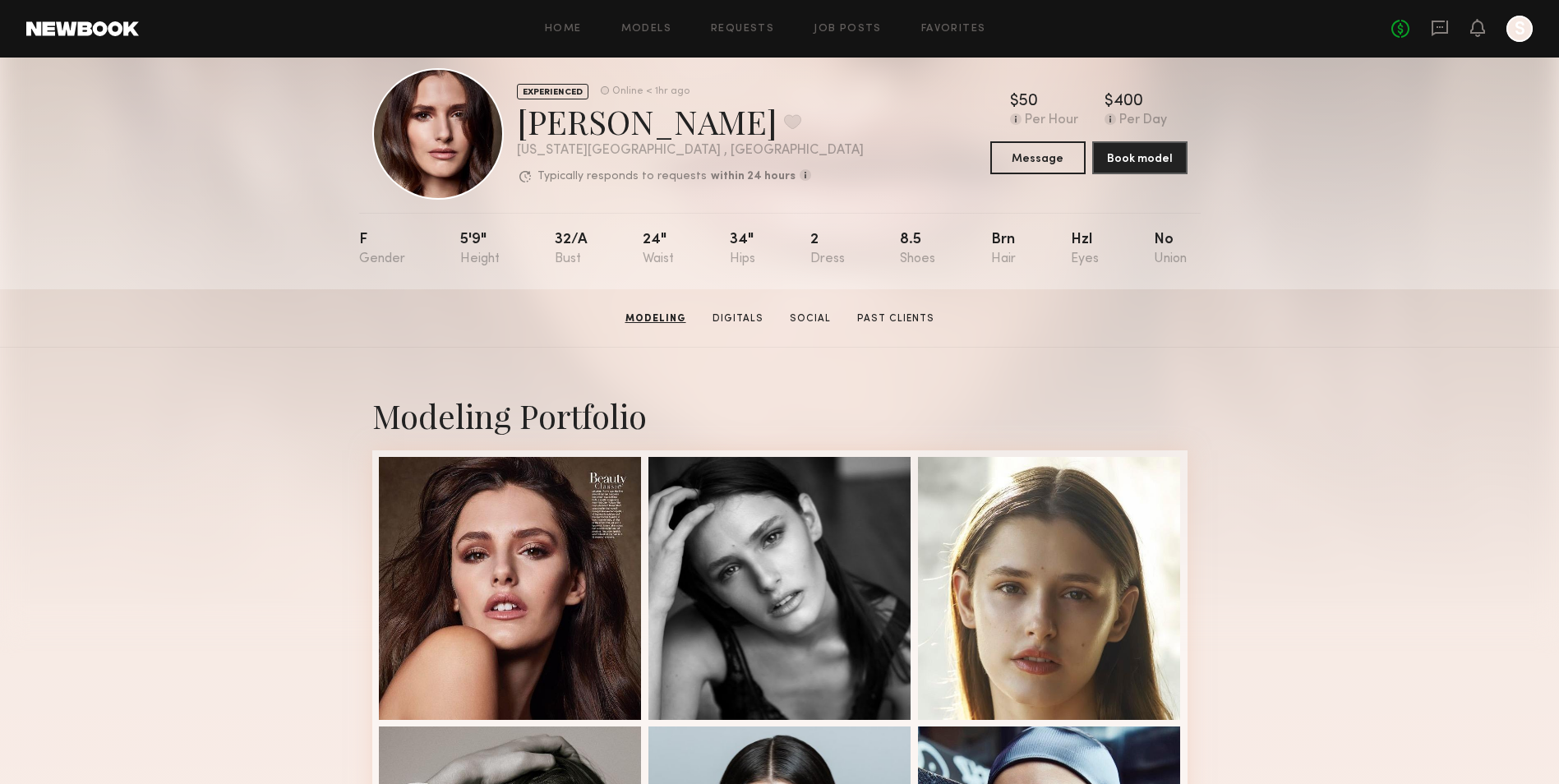
scroll to position [0, 0]
